Goal: Book appointment/travel/reservation

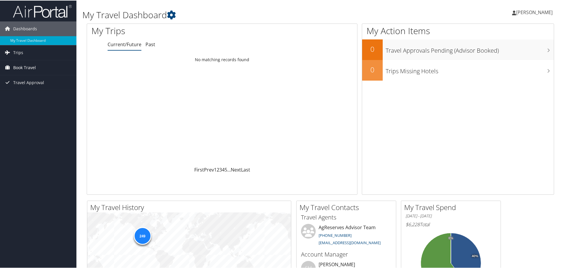
click at [31, 67] on span "Book Travel" at bounding box center [24, 67] width 23 height 15
click at [32, 95] on link "Book/Manage Online Trips" at bounding box center [38, 96] width 76 height 9
